Goal: Transaction & Acquisition: Purchase product/service

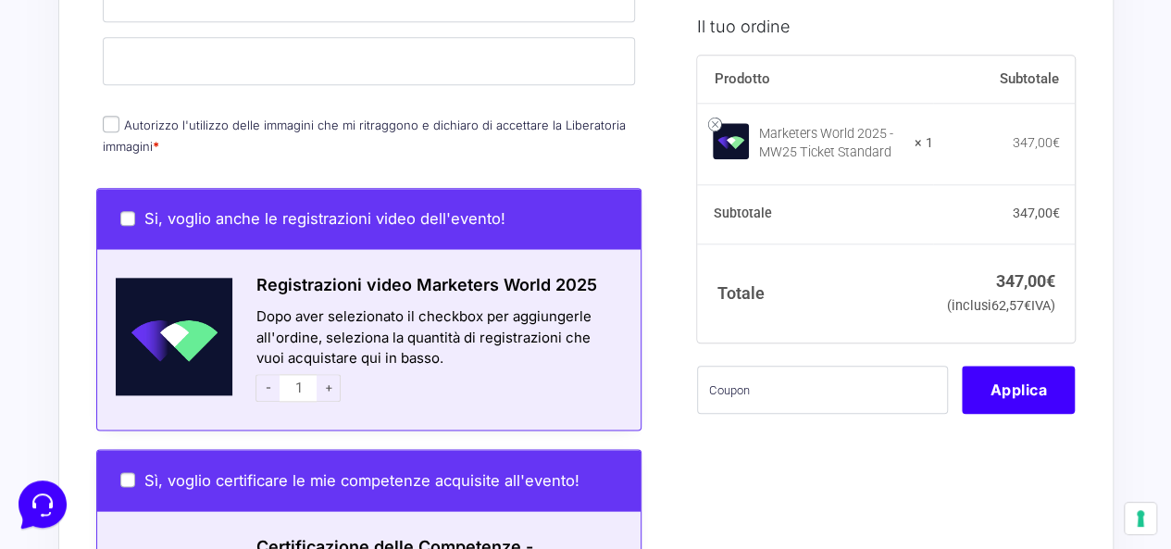
scroll to position [874, 0]
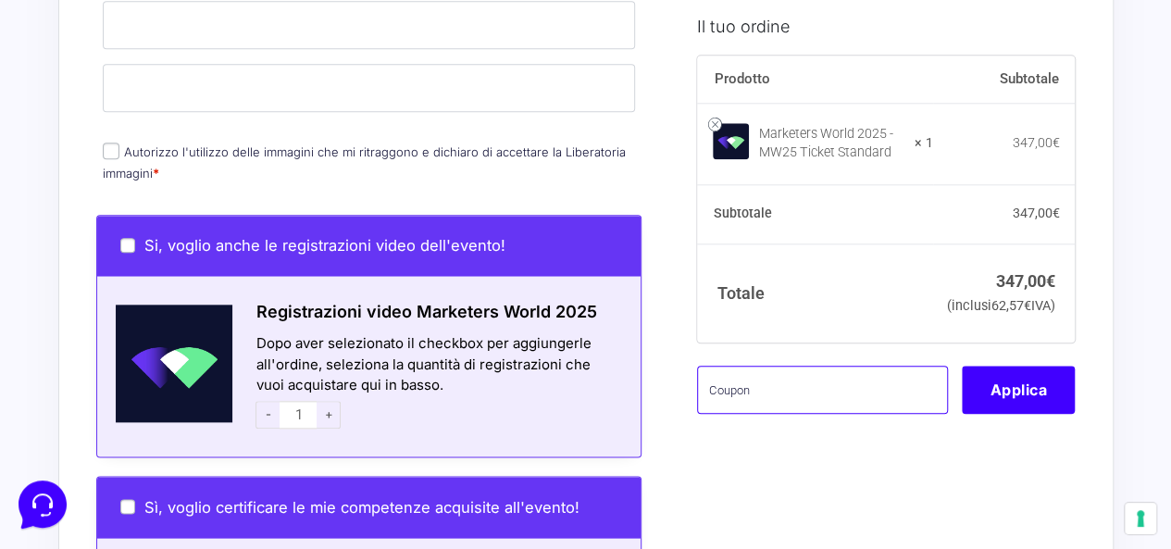
click at [806, 402] on input "text" at bounding box center [822, 391] width 251 height 48
paste input "SMF22025PRO"
type input "SMF22025PRO"
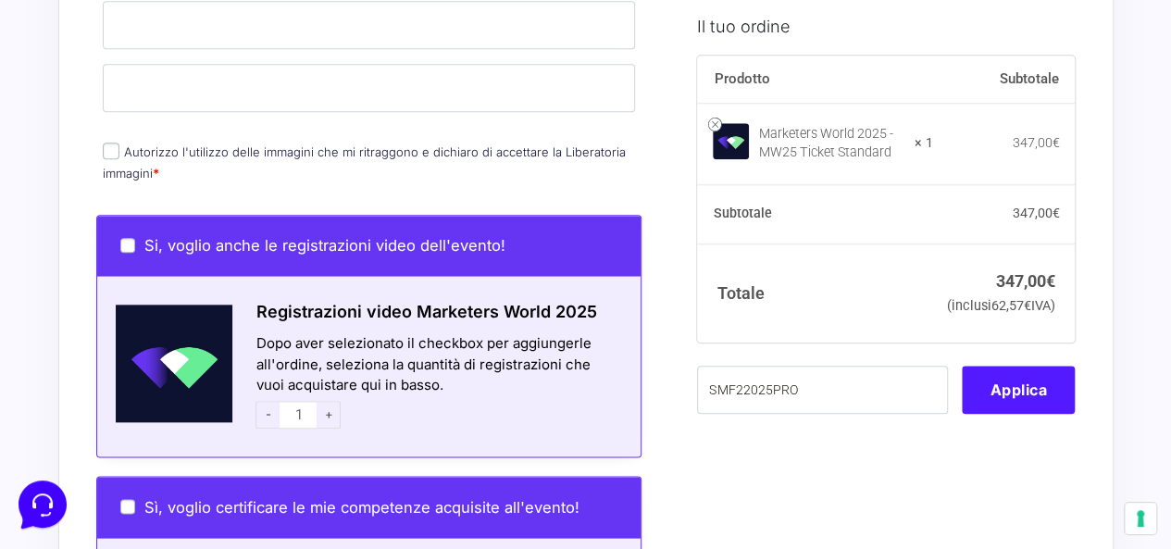
click at [1029, 410] on button "Applica" at bounding box center [1018, 391] width 113 height 48
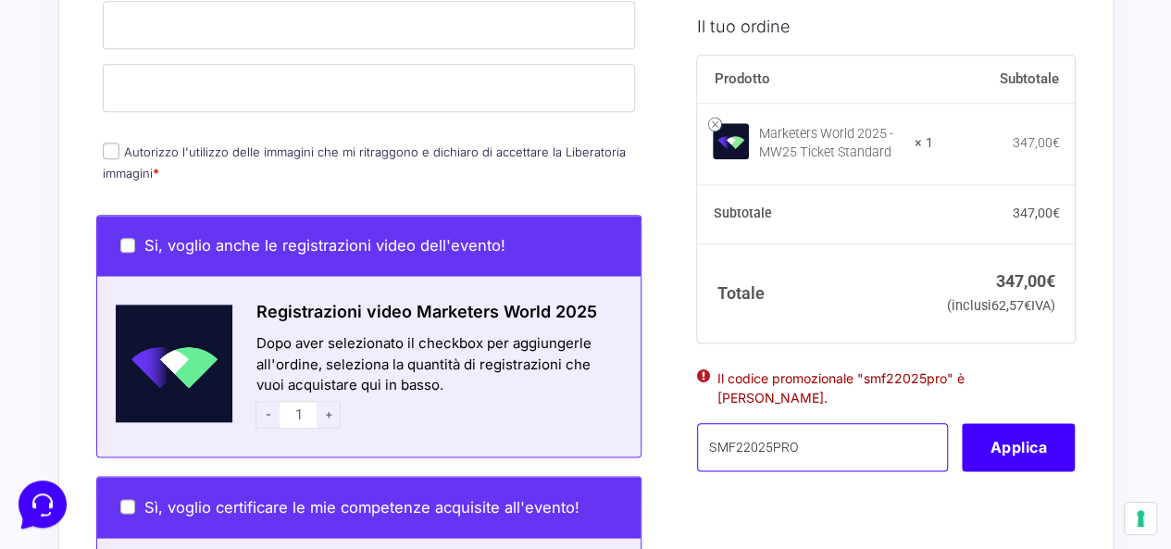
drag, startPoint x: 887, startPoint y: 450, endPoint x: 429, endPoint y: 456, distance: 458.3
click at [433, 456] on form "Informazioni Cliente Hai già un account? Accedi Indirizzo Email * Password * Ac…" at bounding box center [585, 294] width 979 height 2081
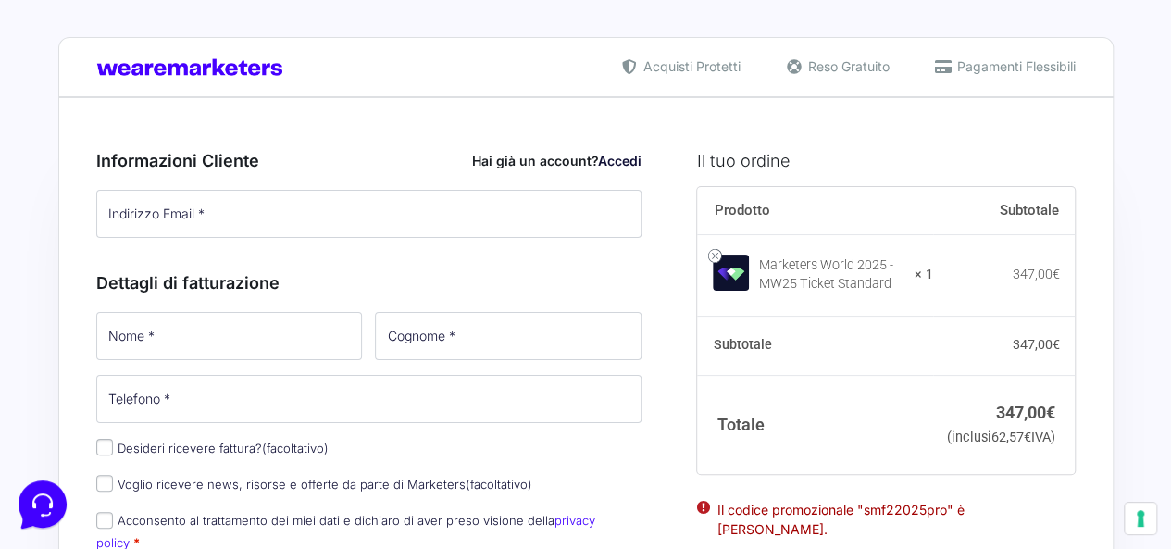
scroll to position [0, 0]
